Goal: Information Seeking & Learning: Learn about a topic

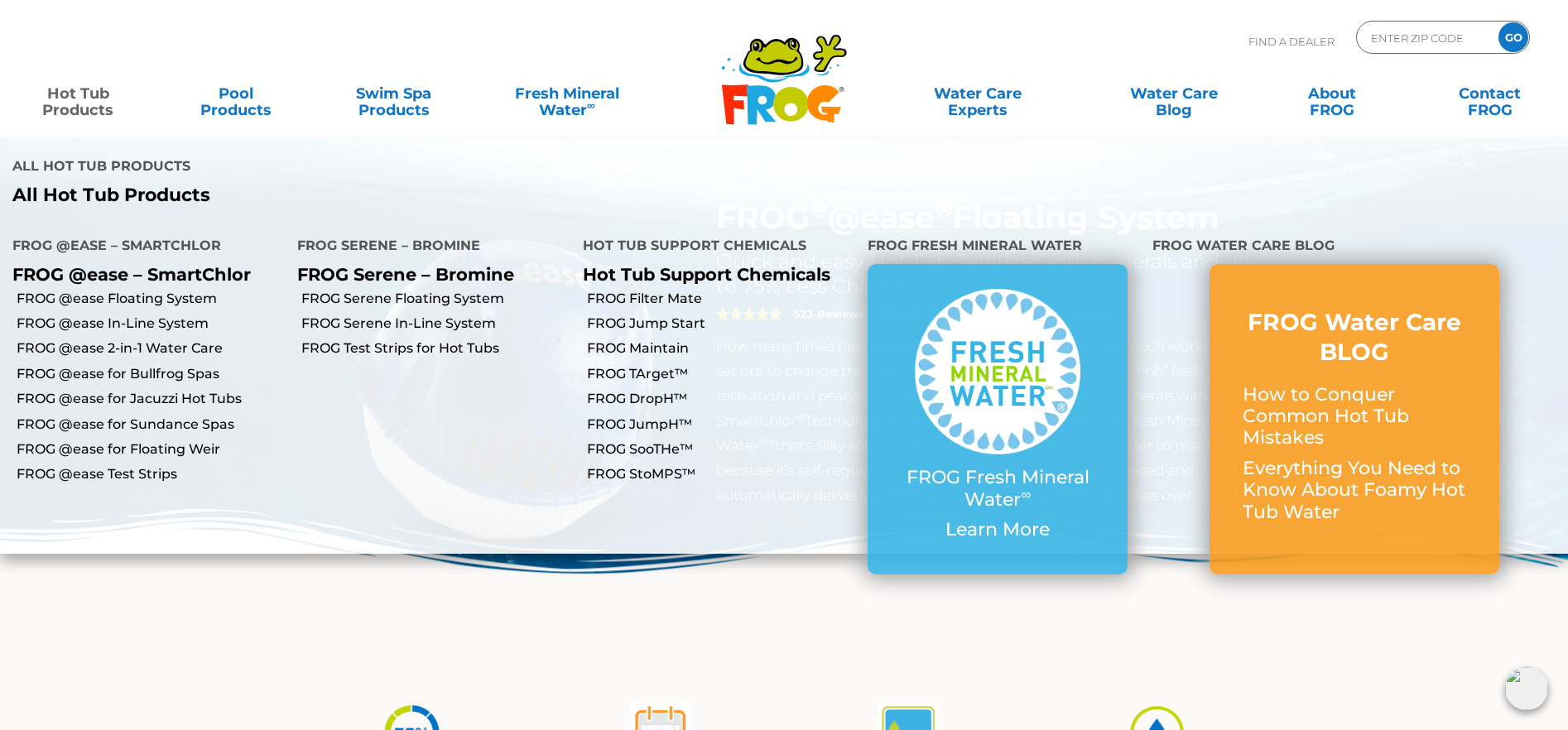
click at [75, 100] on link "Hot Tub Products" at bounding box center [77, 94] width 123 height 33
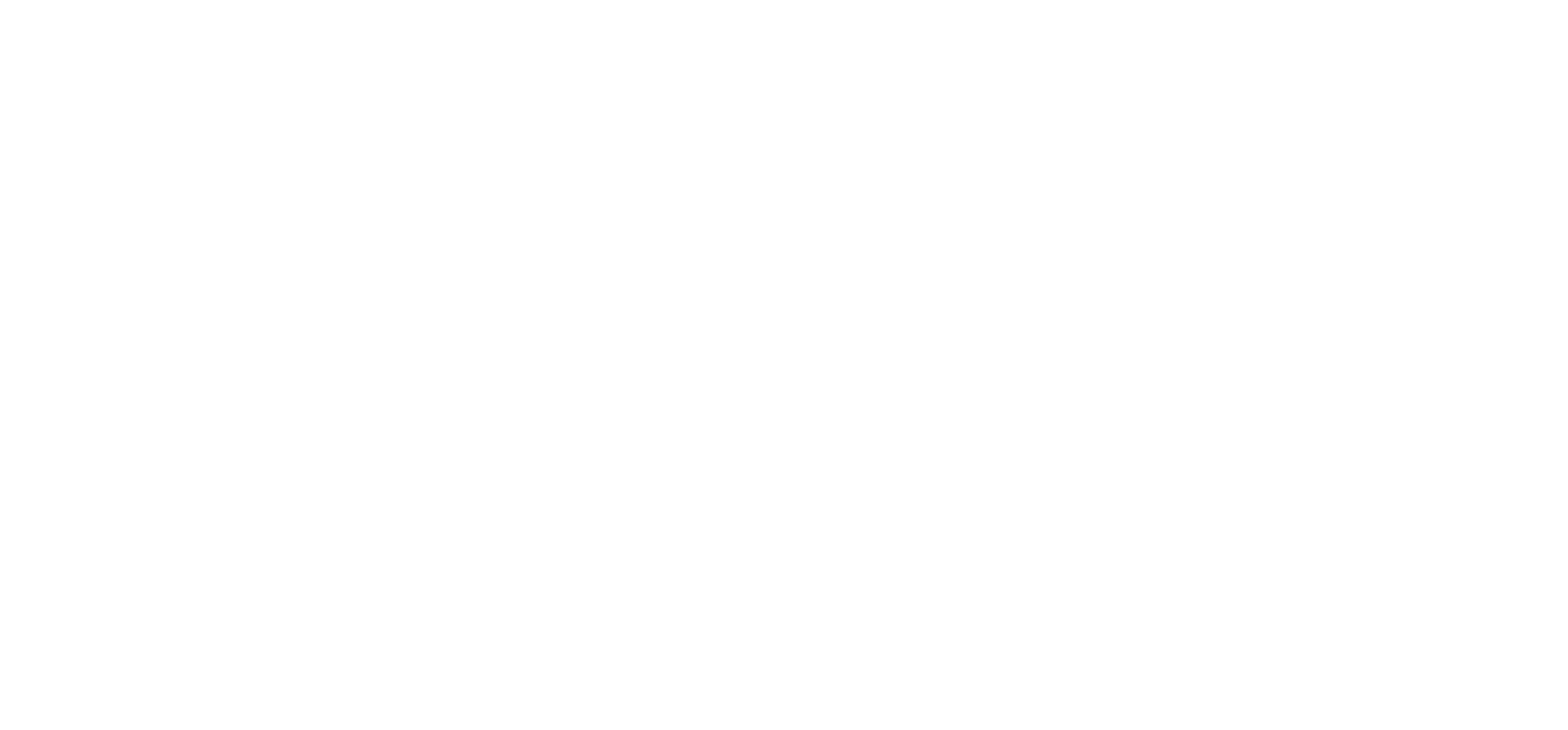
click at [0, 0] on html at bounding box center [0, 0] width 0 height 0
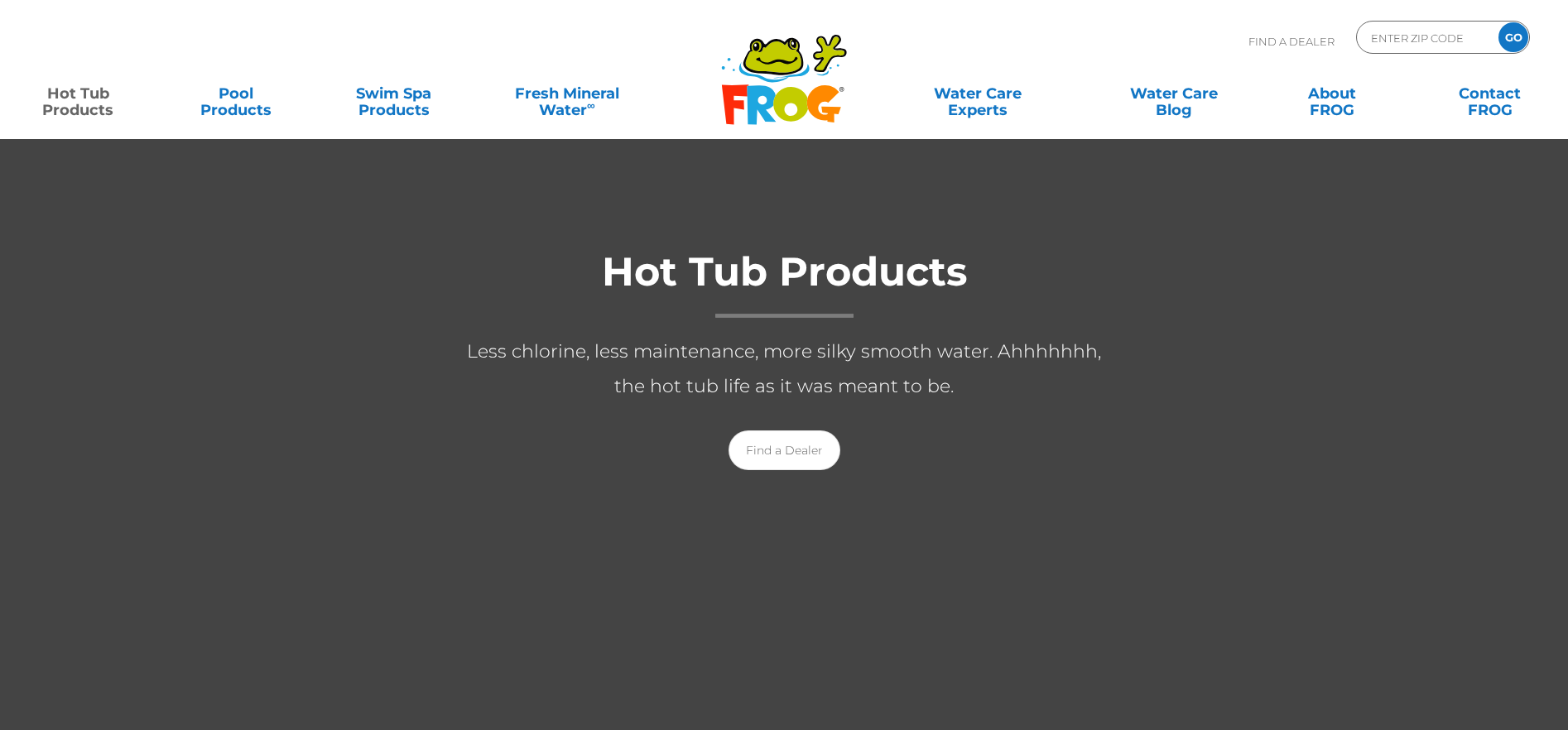
scroll to position [95, 0]
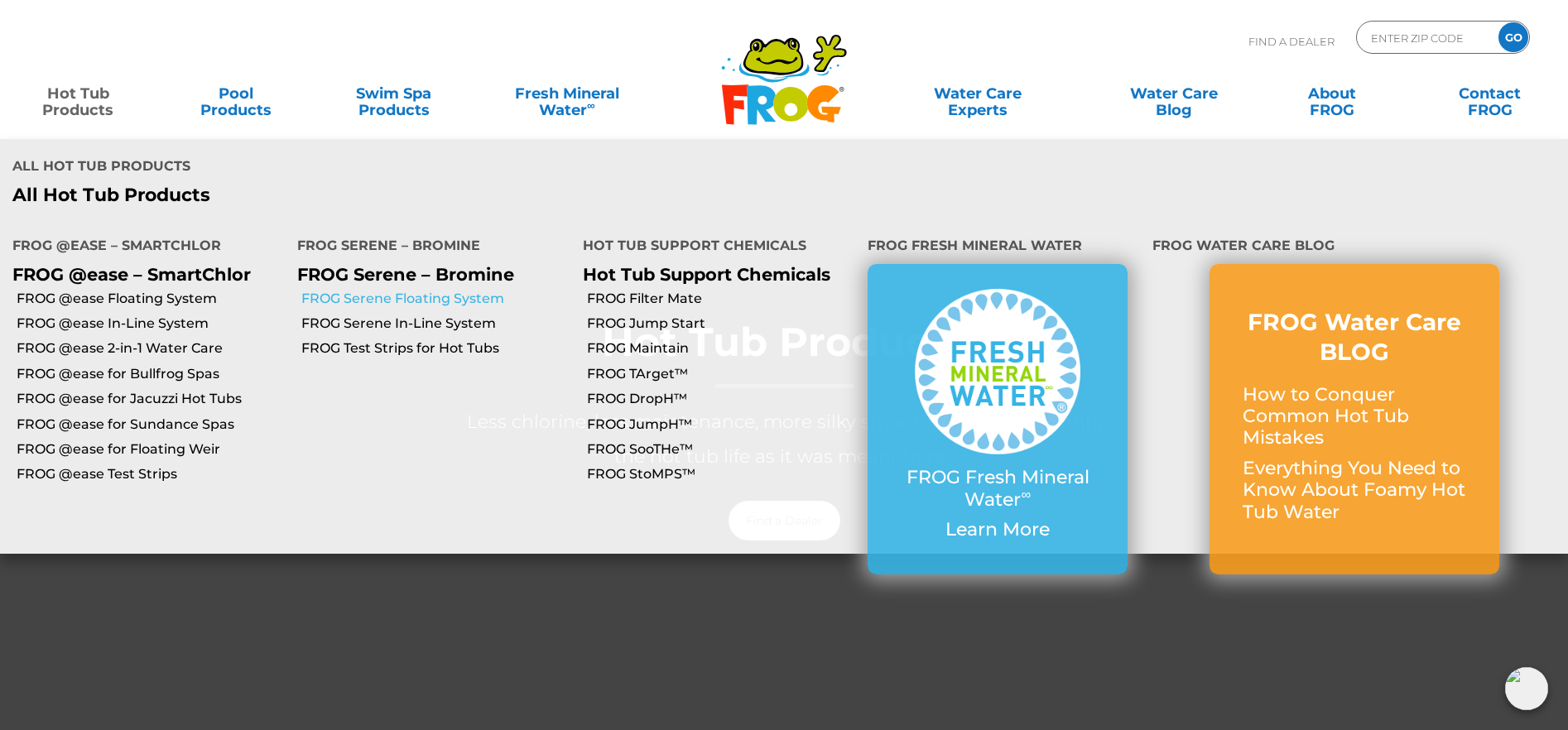
click at [373, 290] on link "FROG Serene Floating System" at bounding box center [435, 299] width 269 height 18
